Goal: Task Accomplishment & Management: Manage account settings

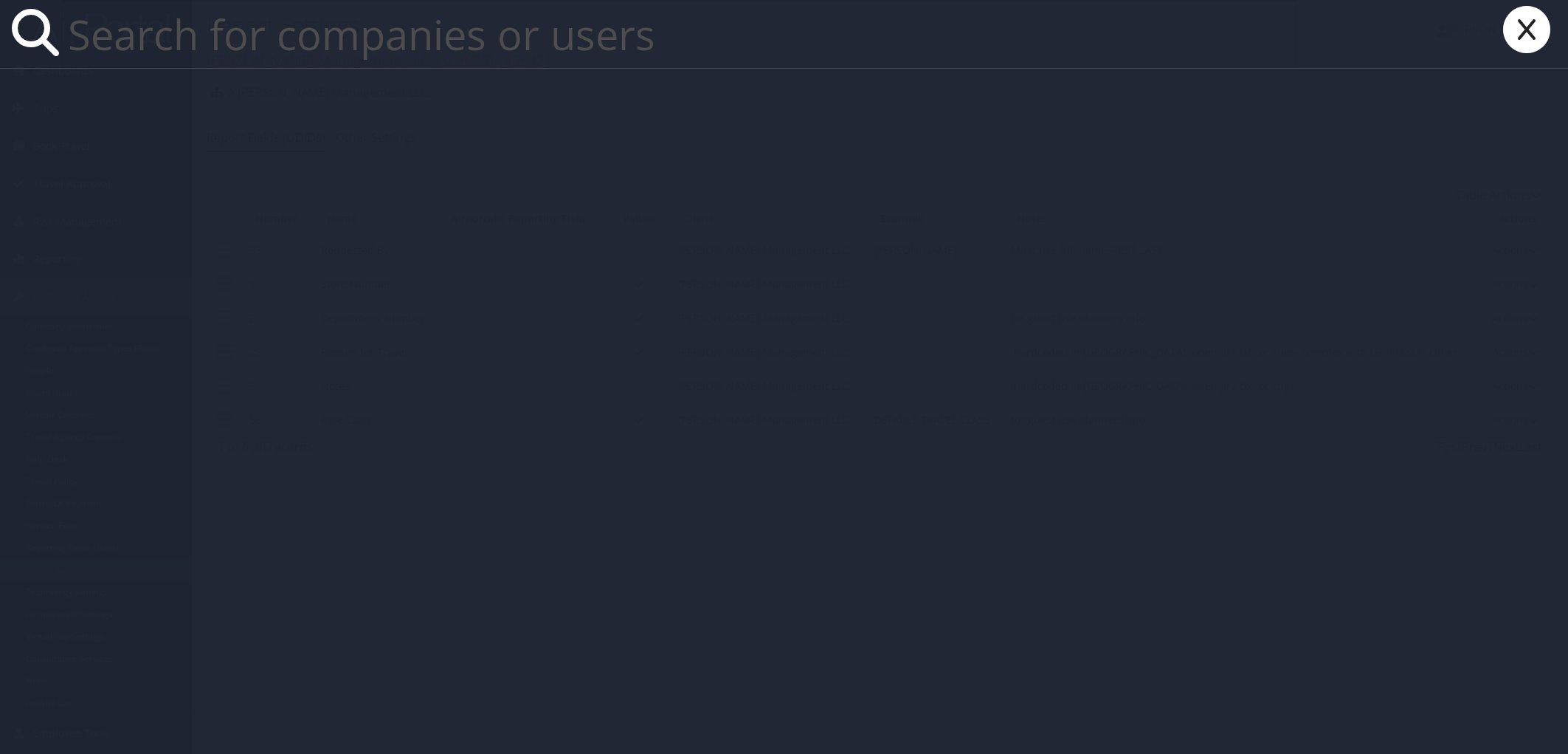
scroll to position [37, 0]
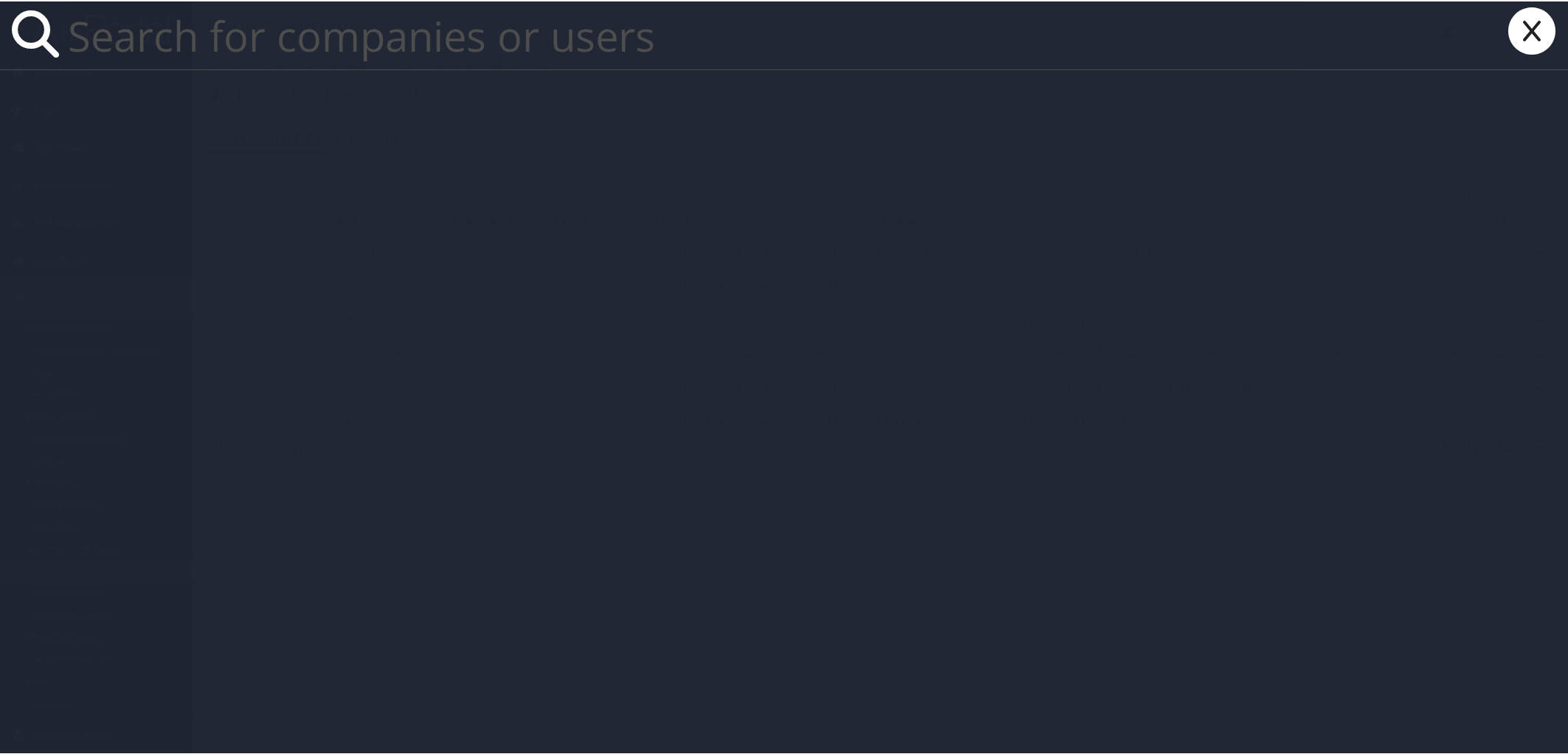
paste input "[PERSON_NAME][EMAIL_ADDRESS][PERSON_NAME][DOMAIN_NAME]"
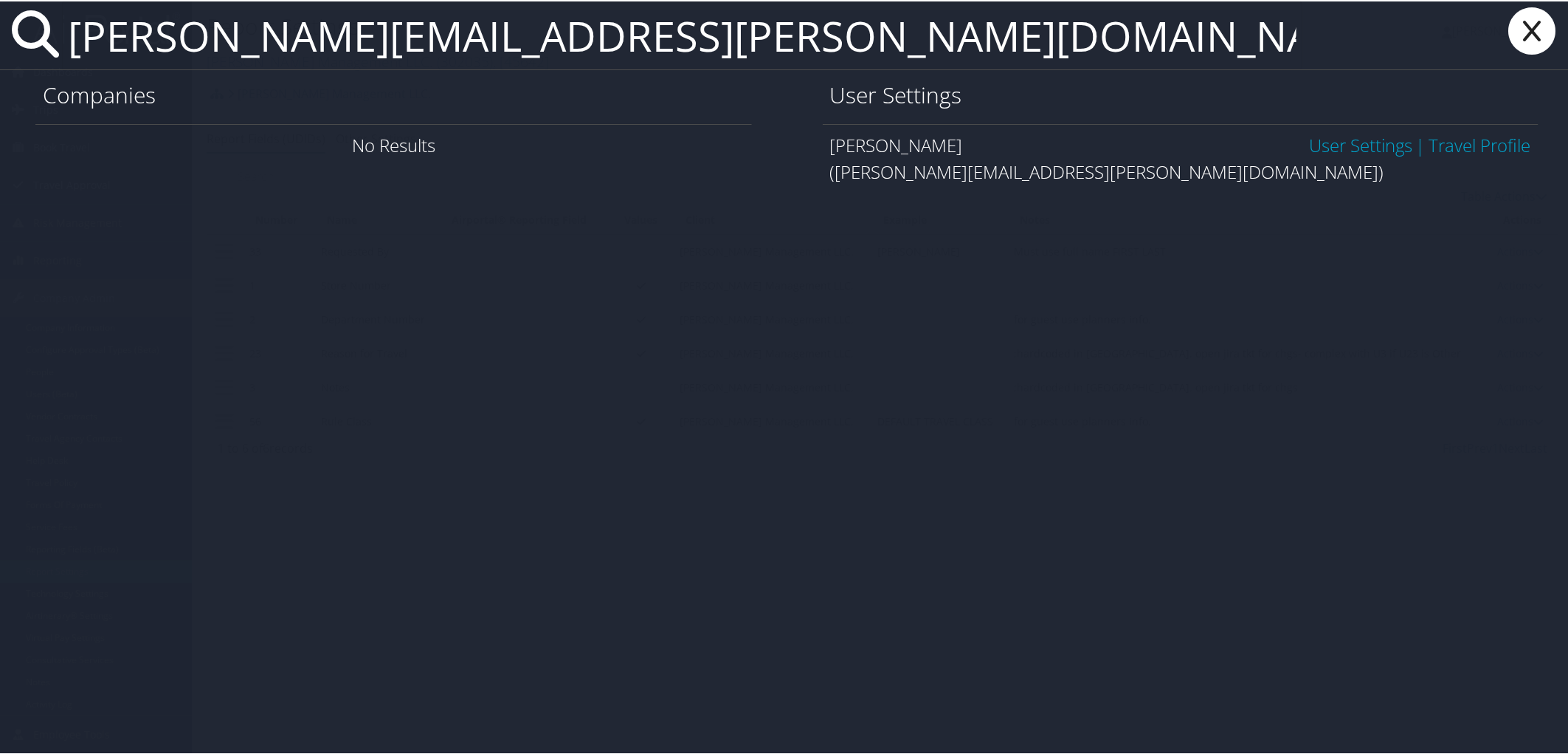
type input "[PERSON_NAME][EMAIL_ADDRESS][PERSON_NAME][DOMAIN_NAME]"
click at [1359, 143] on link "User Settings" at bounding box center [1360, 143] width 103 height 24
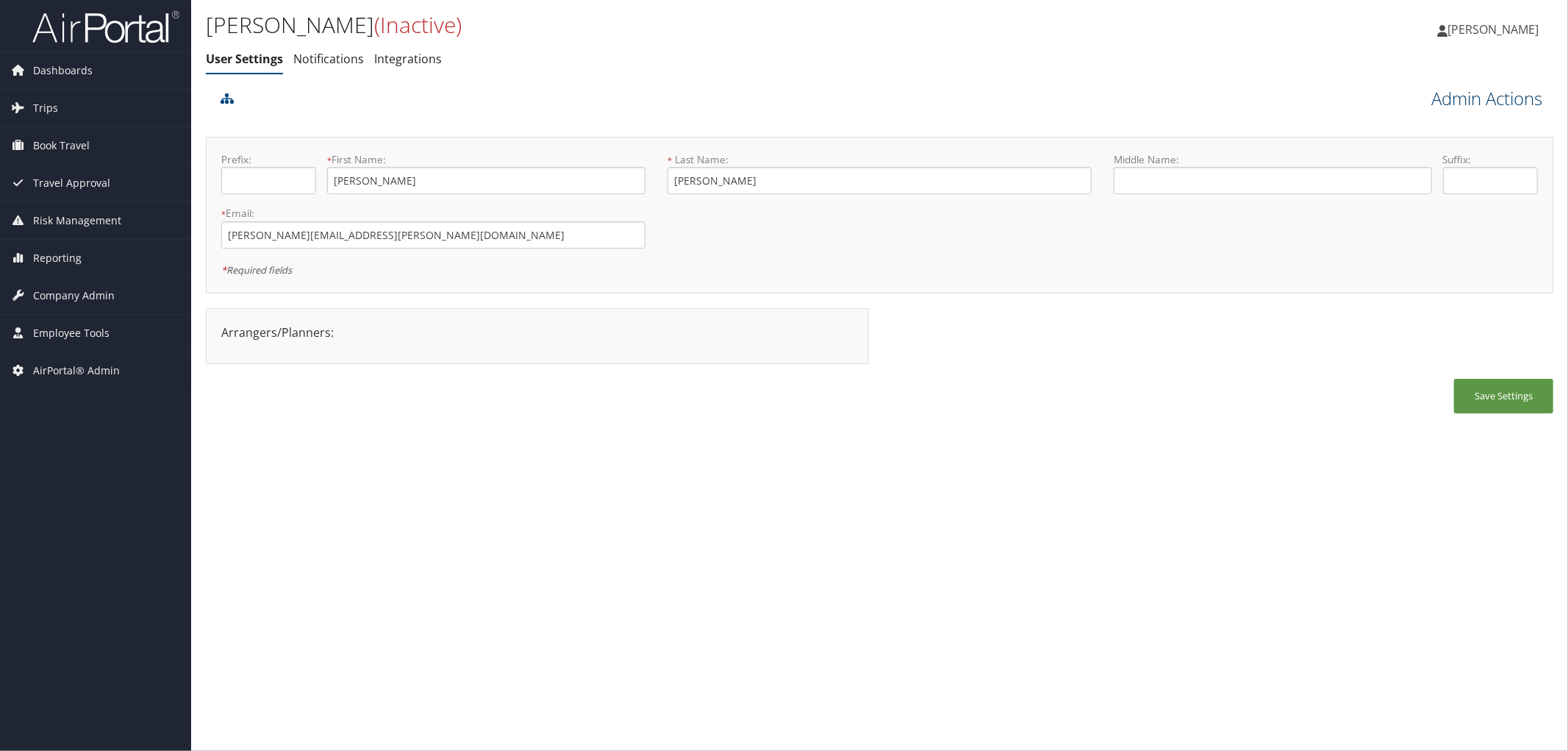
click at [1451, 99] on link "Admin Actions" at bounding box center [1487, 99] width 111 height 25
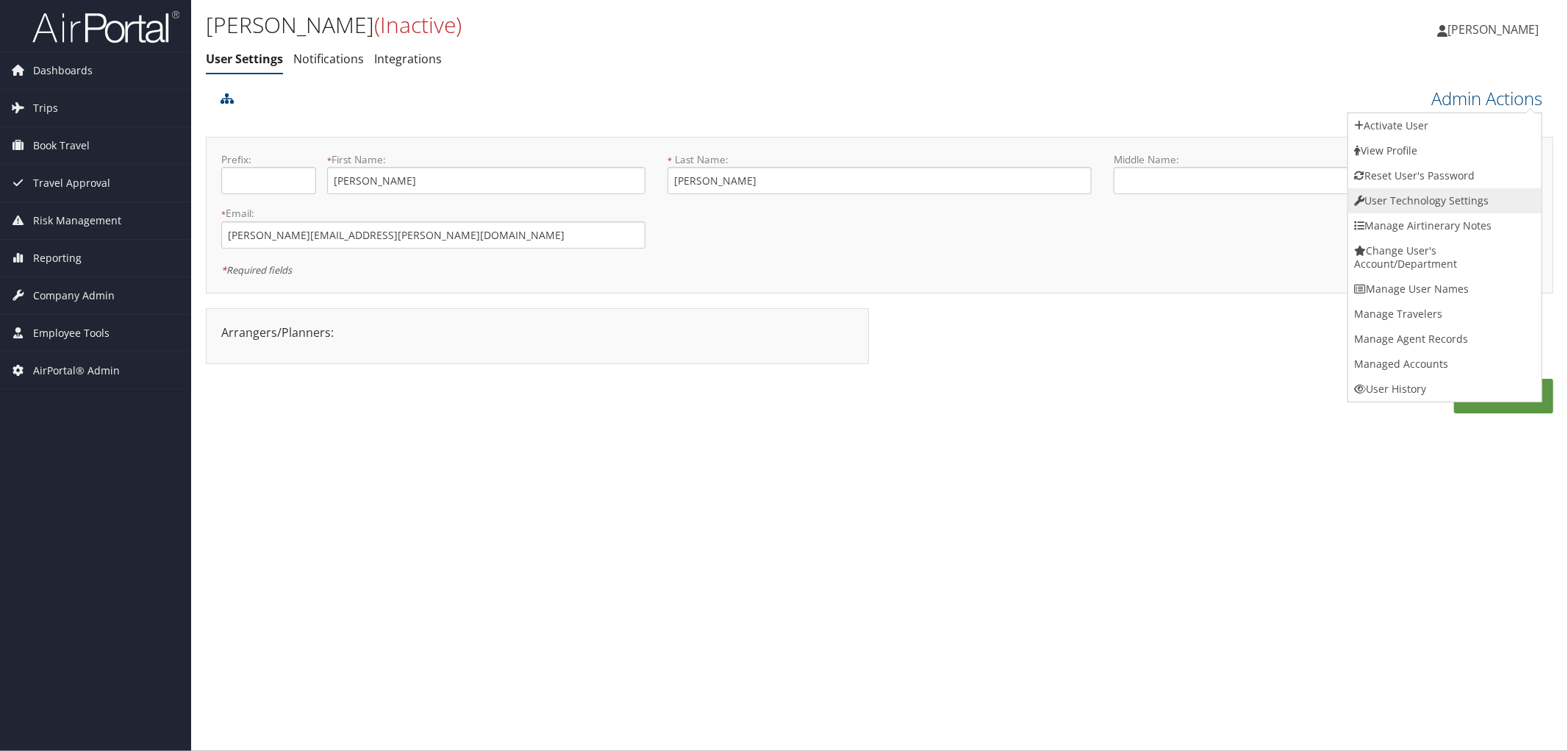
click at [1378, 197] on link "User Technology Settings" at bounding box center [1445, 201] width 194 height 25
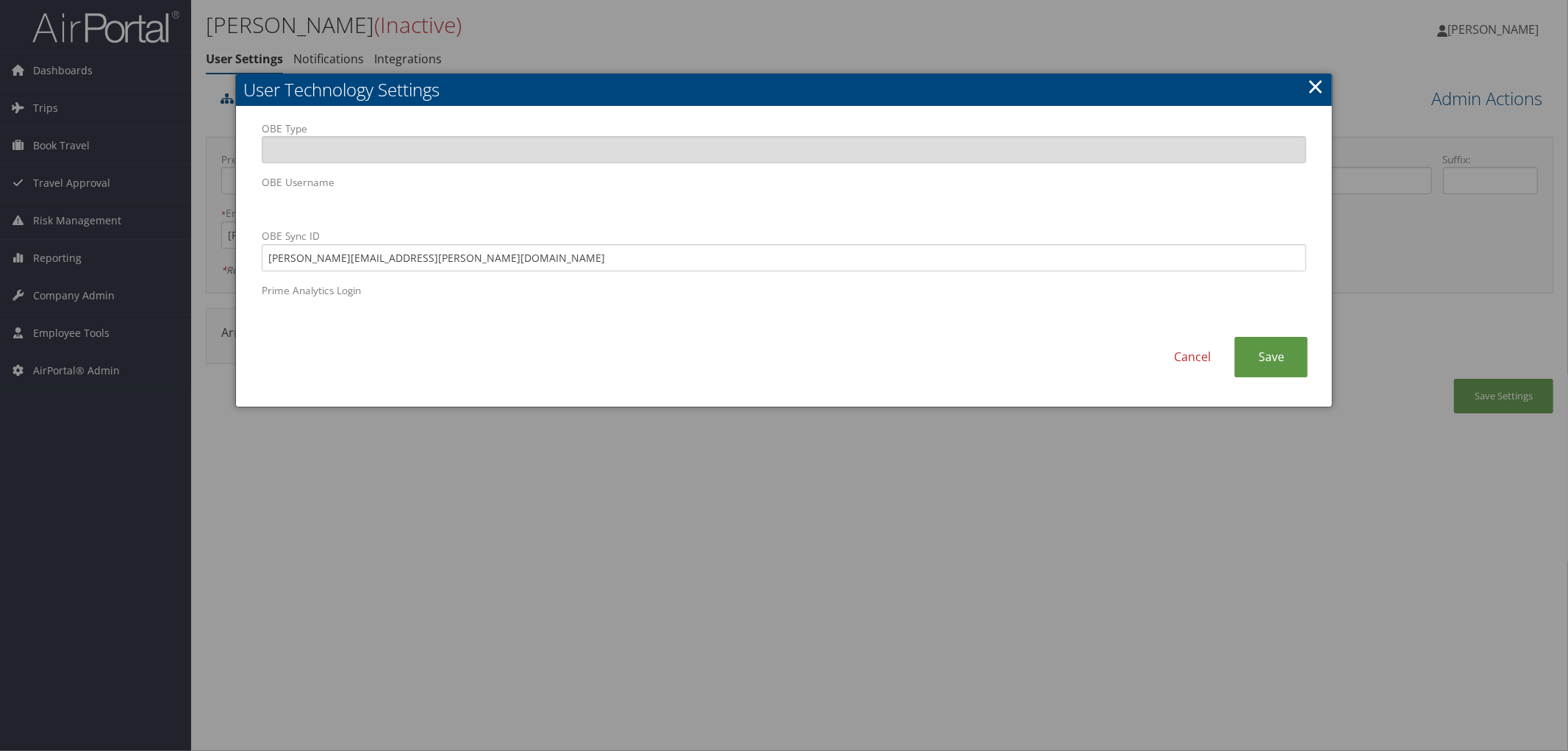
click at [1320, 88] on link "×" at bounding box center [1316, 85] width 17 height 29
